Goal: Navigation & Orientation: Find specific page/section

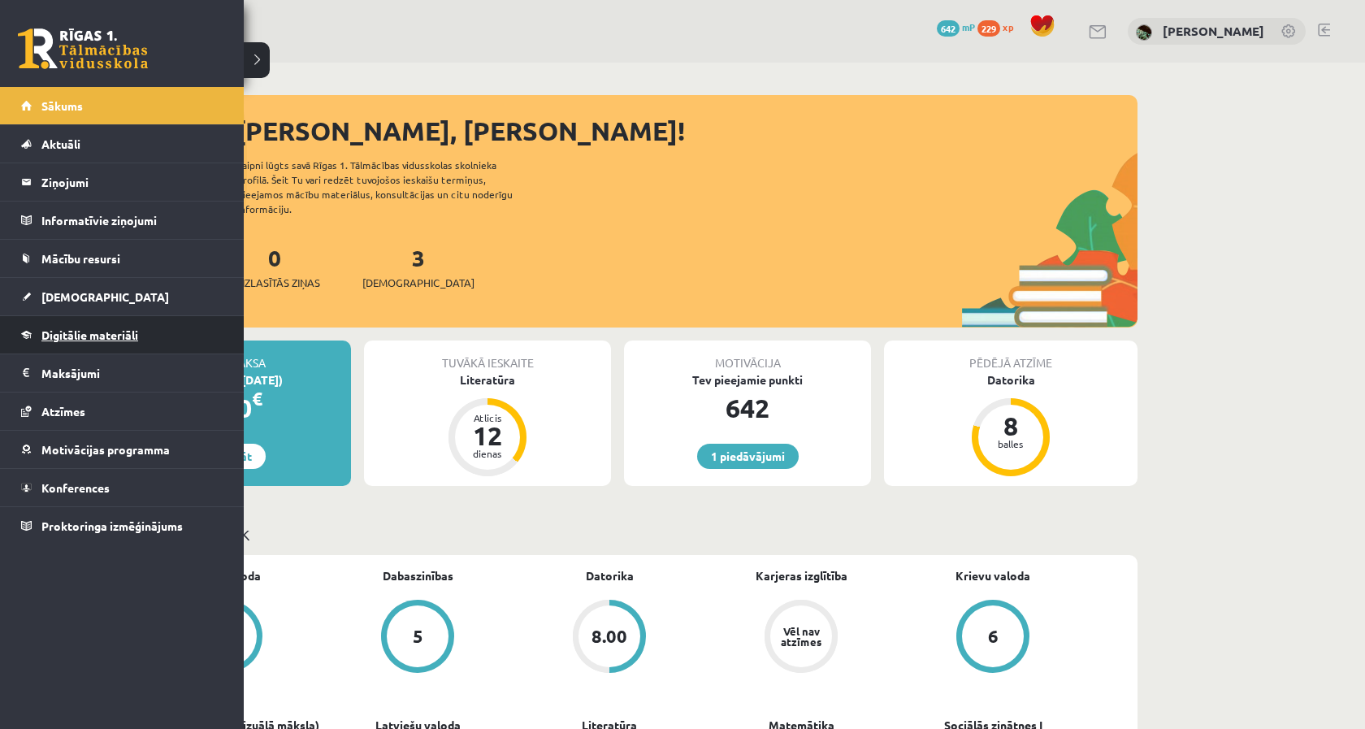
click at [100, 345] on link "Digitālie materiāli" at bounding box center [122, 334] width 202 height 37
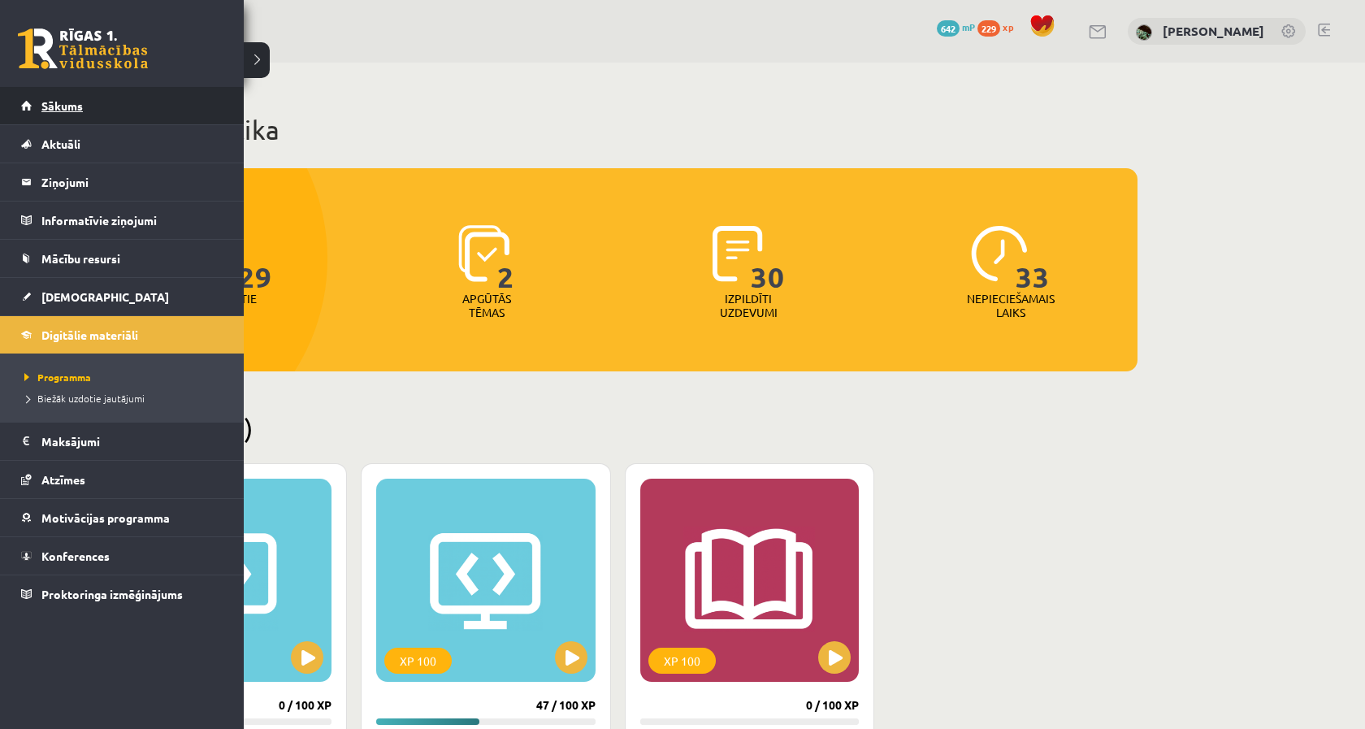
click at [38, 103] on link "Sākums" at bounding box center [122, 105] width 202 height 37
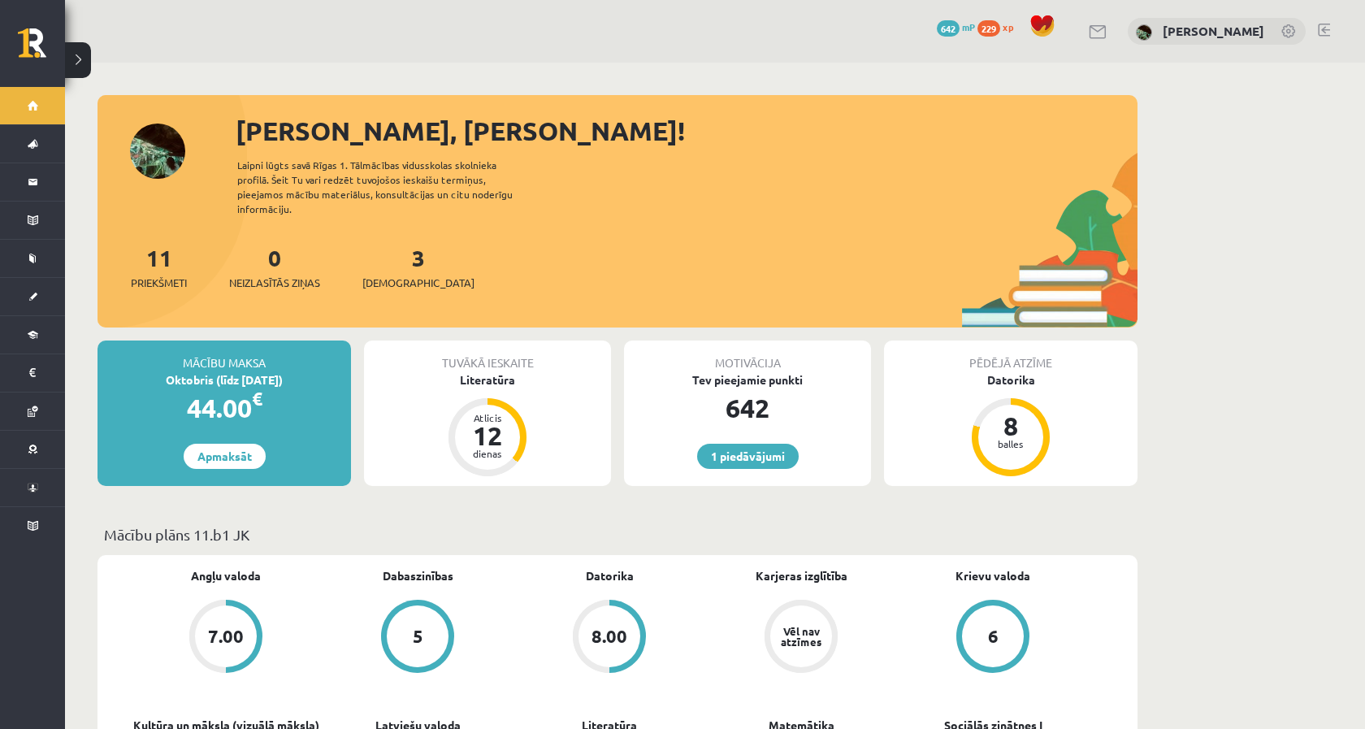
click at [826, 578] on span "Karjeras izglītība" at bounding box center [802, 583] width 92 height 32
